Goal: Navigation & Orientation: Find specific page/section

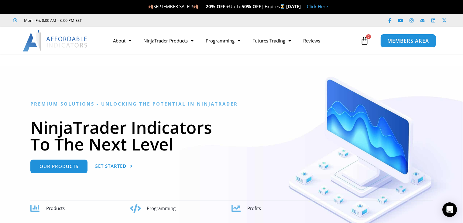
click at [401, 43] on span "MEMBERS AREA" at bounding box center [409, 40] width 42 height 5
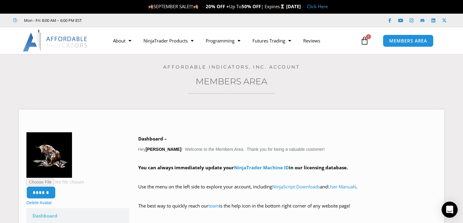
click at [449, 210] on icon "Open Intercom Messenger" at bounding box center [449, 210] width 7 height 8
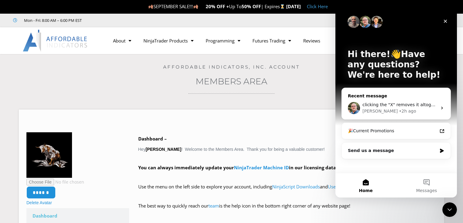
click at [443, 110] on icon "Intercom messenger" at bounding box center [442, 108] width 5 height 5
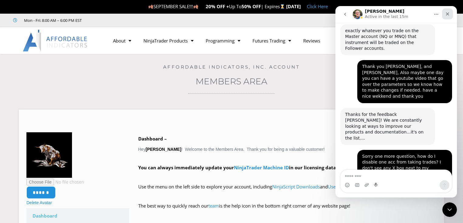
click at [447, 15] on icon "Close" at bounding box center [447, 13] width 3 height 3
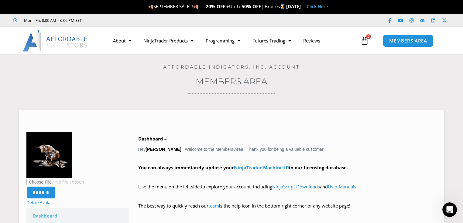
scroll to position [1417, 0]
drag, startPoint x: 409, startPoint y: 83, endPoint x: 389, endPoint y: 88, distance: 19.8
click at [389, 88] on div "Home / Members Area Affordable Indicators, Inc. Account Members Area ****** Del…" at bounding box center [231, 210] width 433 height 313
